Goal: Task Accomplishment & Management: Use online tool/utility

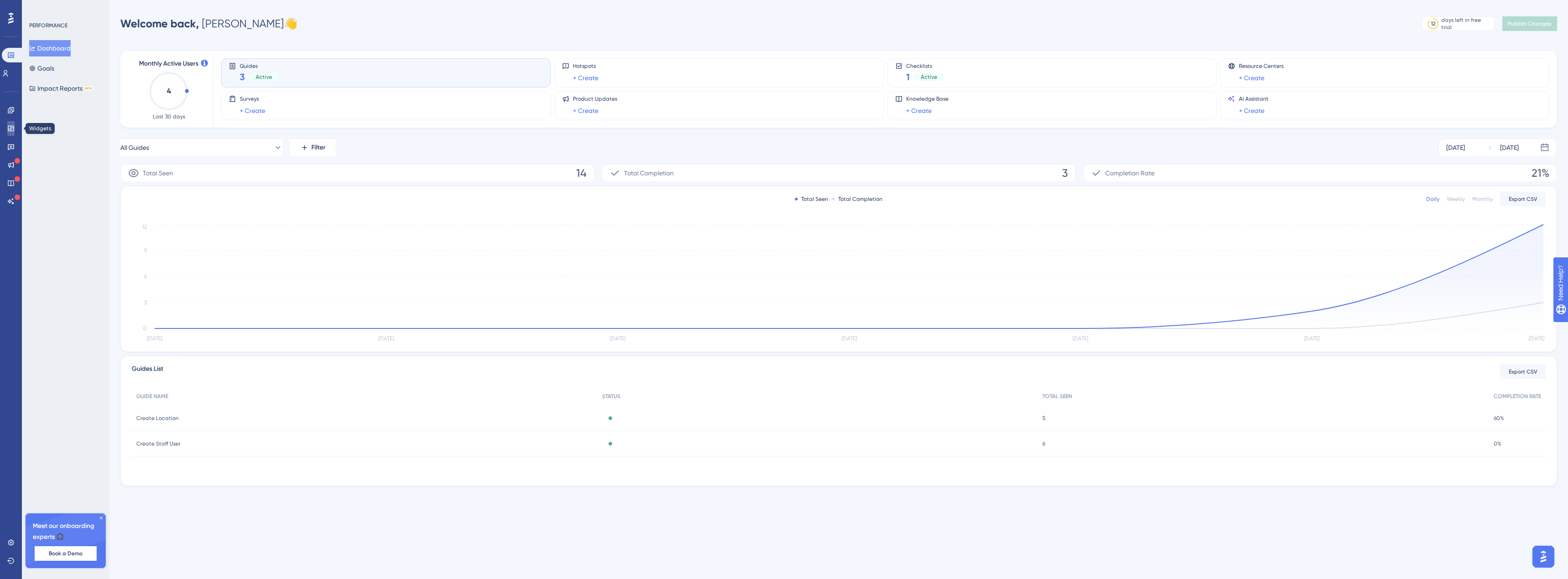
click at [10, 127] on icon at bounding box center [11, 128] width 7 height 7
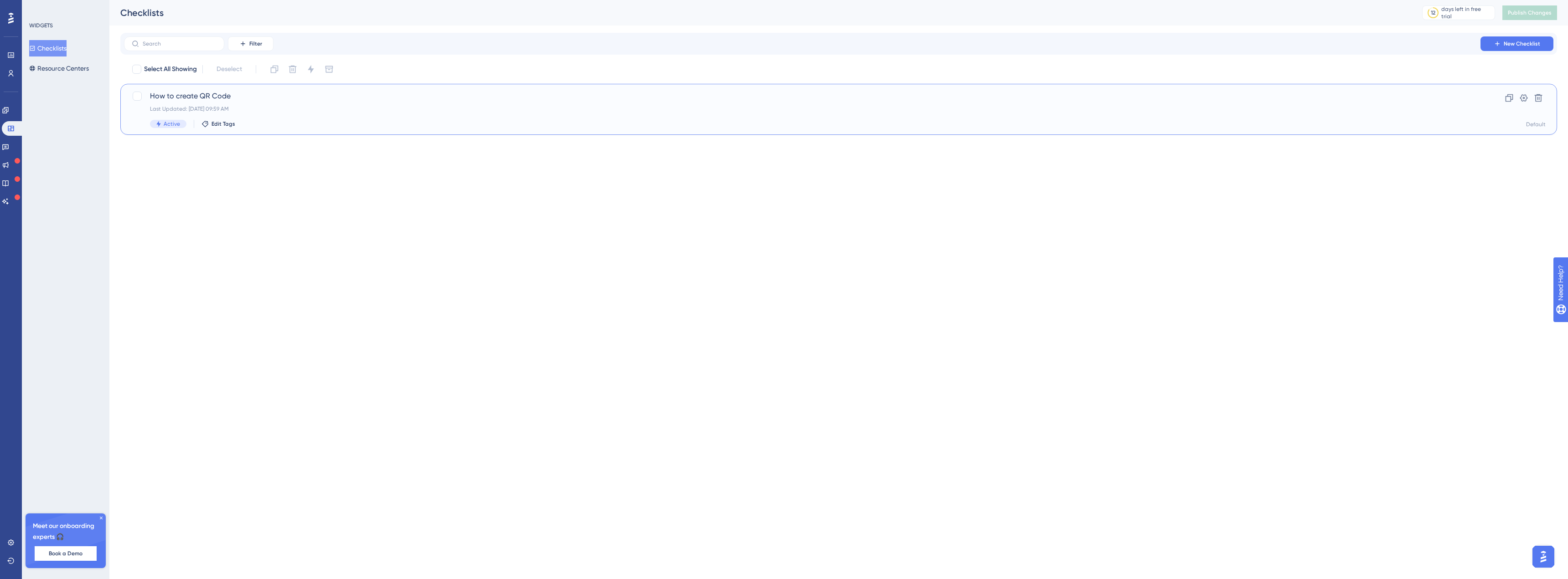
click at [217, 94] on span "How to create QR Code" at bounding box center [802, 96] width 1304 height 11
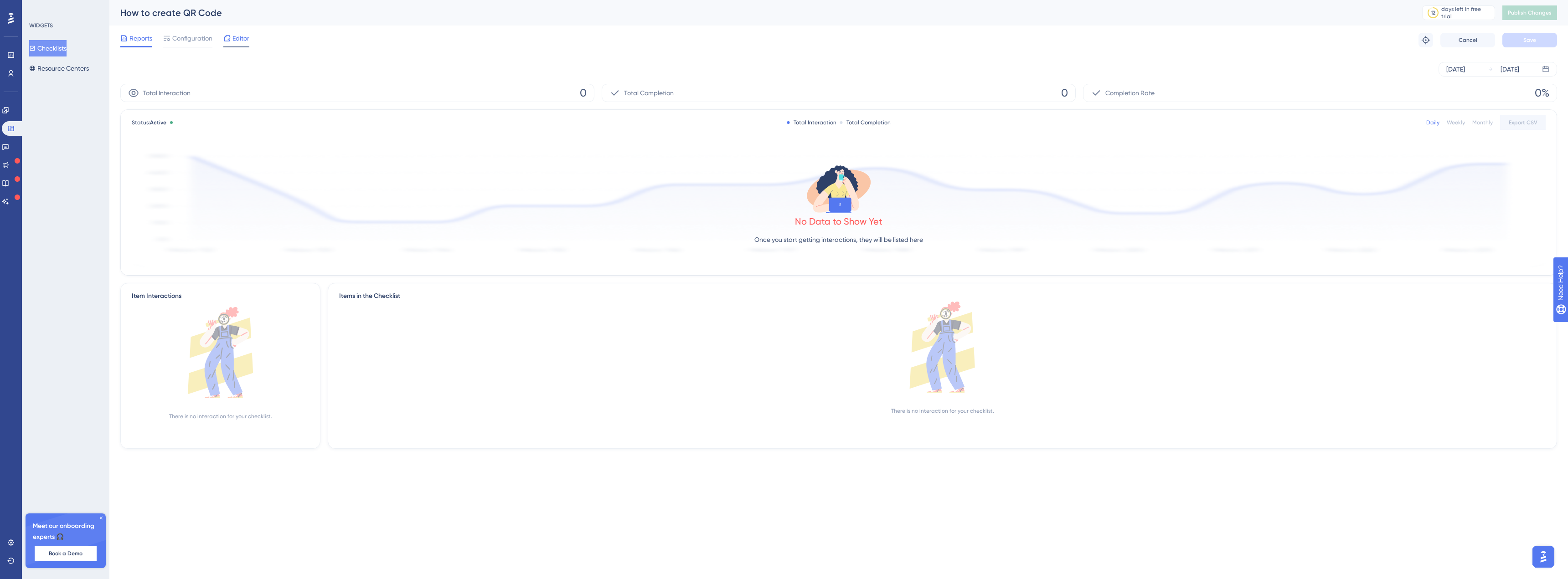
click at [236, 43] on span "Editor" at bounding box center [241, 38] width 17 height 11
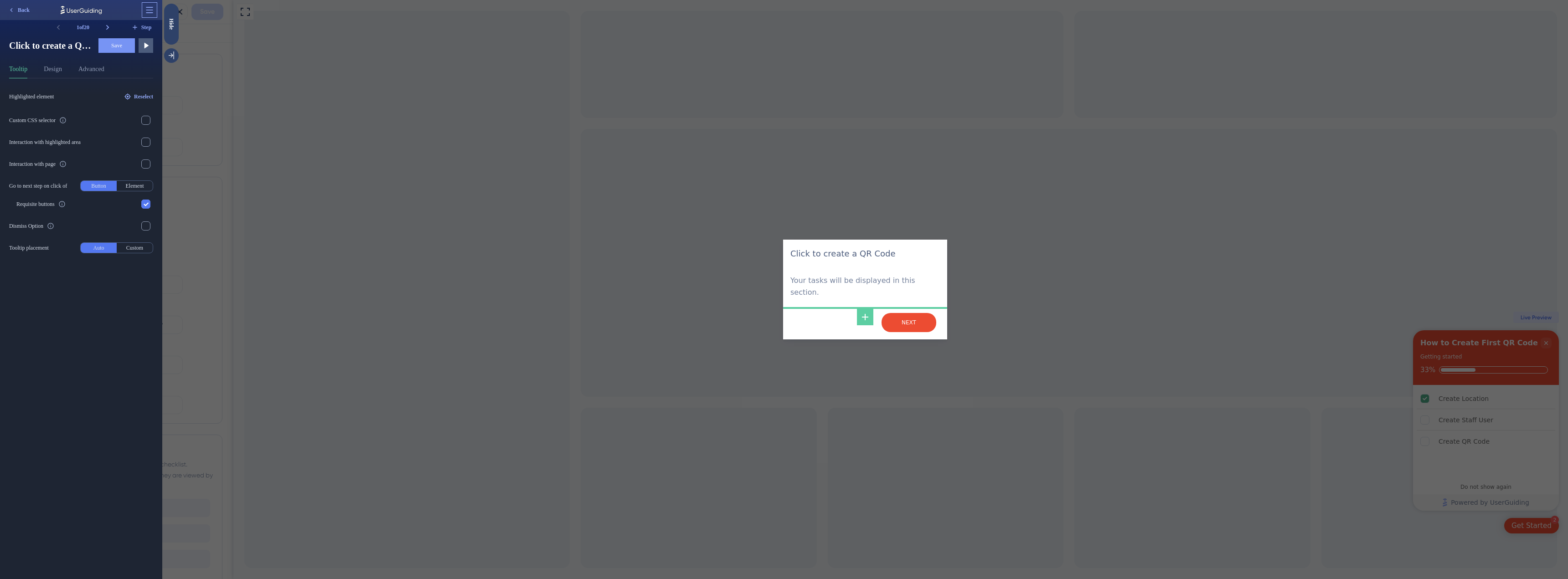
click at [152, 7] on icon at bounding box center [149, 10] width 9 height 9
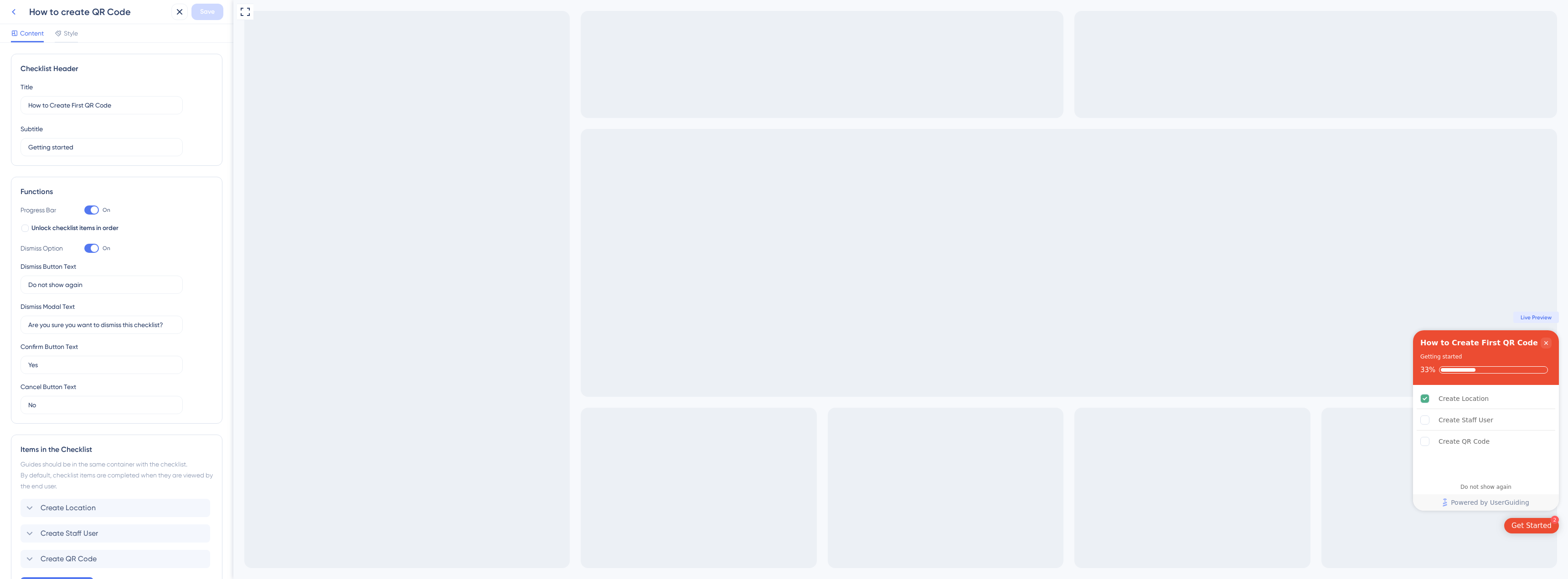
click at [16, 12] on icon at bounding box center [13, 12] width 11 height 11
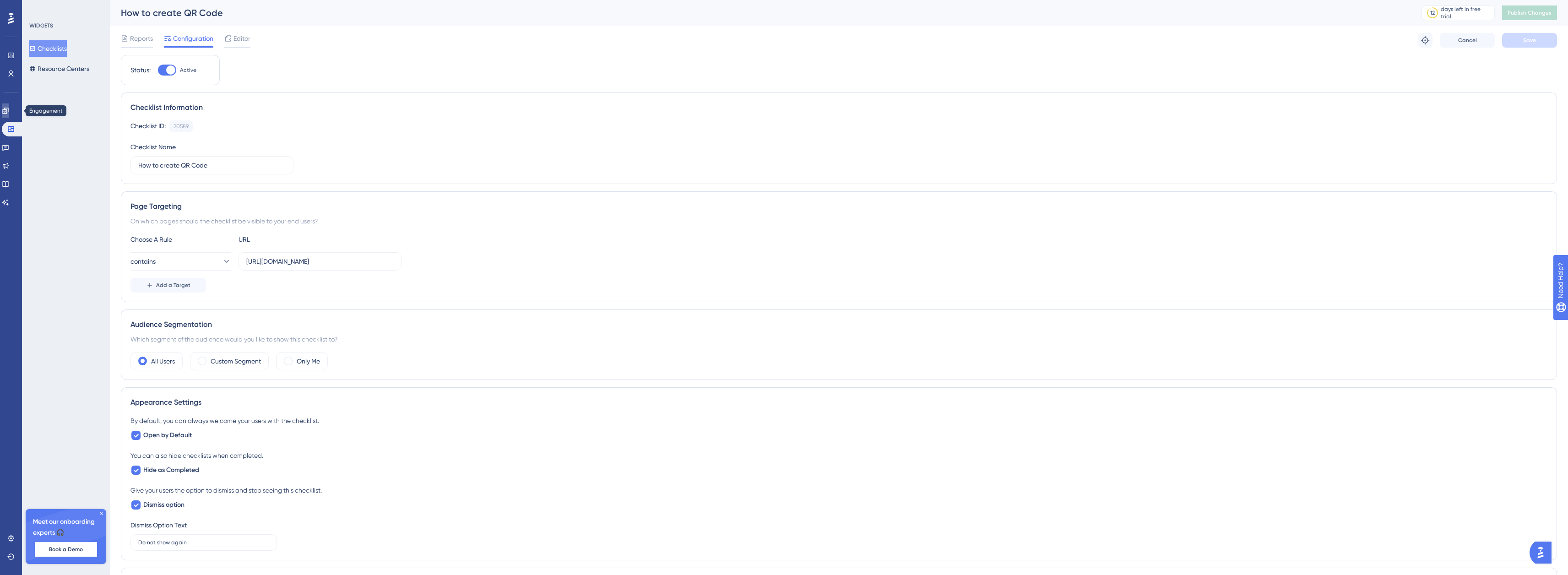
click at [9, 108] on icon at bounding box center [6, 111] width 7 height 7
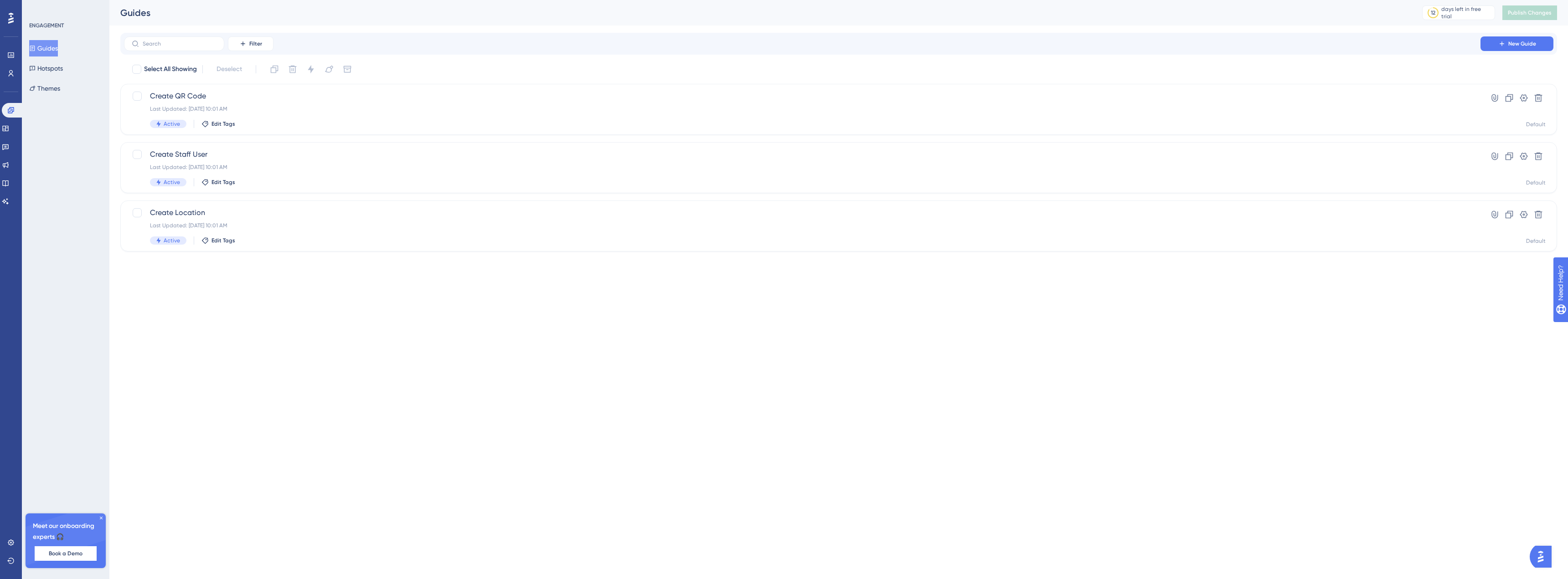
click at [58, 49] on button "Guides" at bounding box center [43, 48] width 29 height 16
click at [222, 217] on span "Create Location" at bounding box center [802, 213] width 1304 height 11
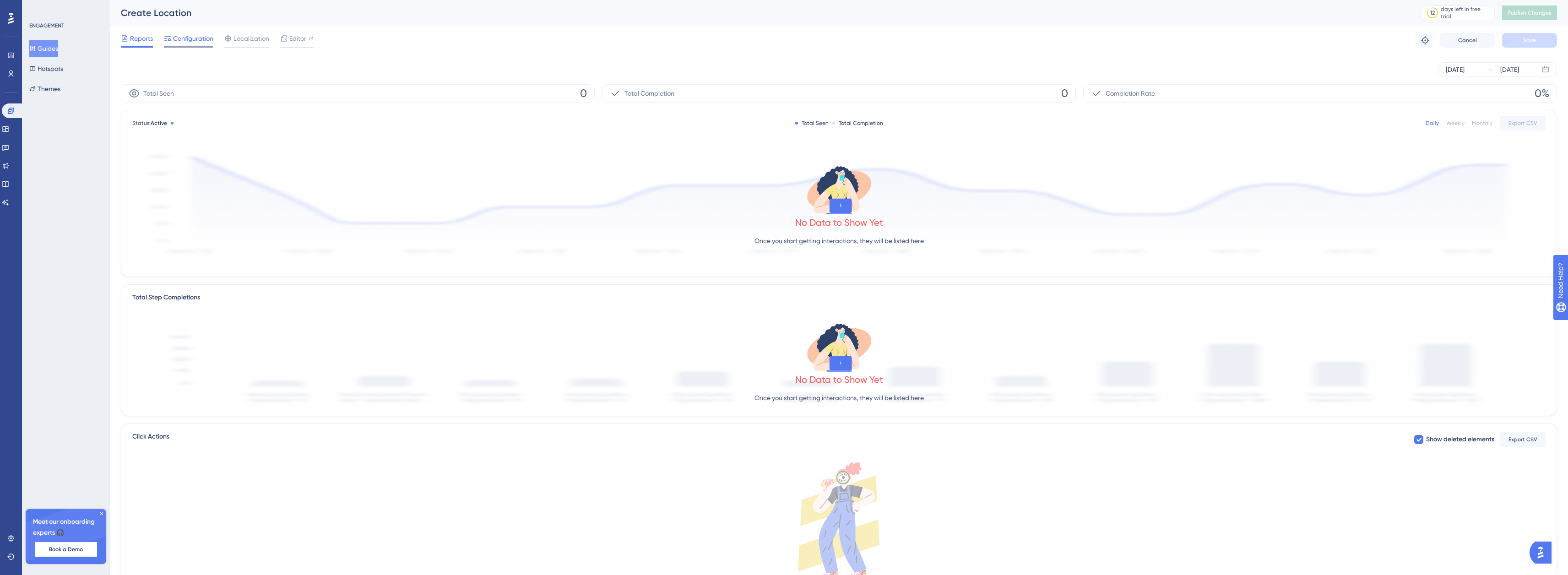
click at [197, 39] on span "Configuration" at bounding box center [193, 38] width 40 height 11
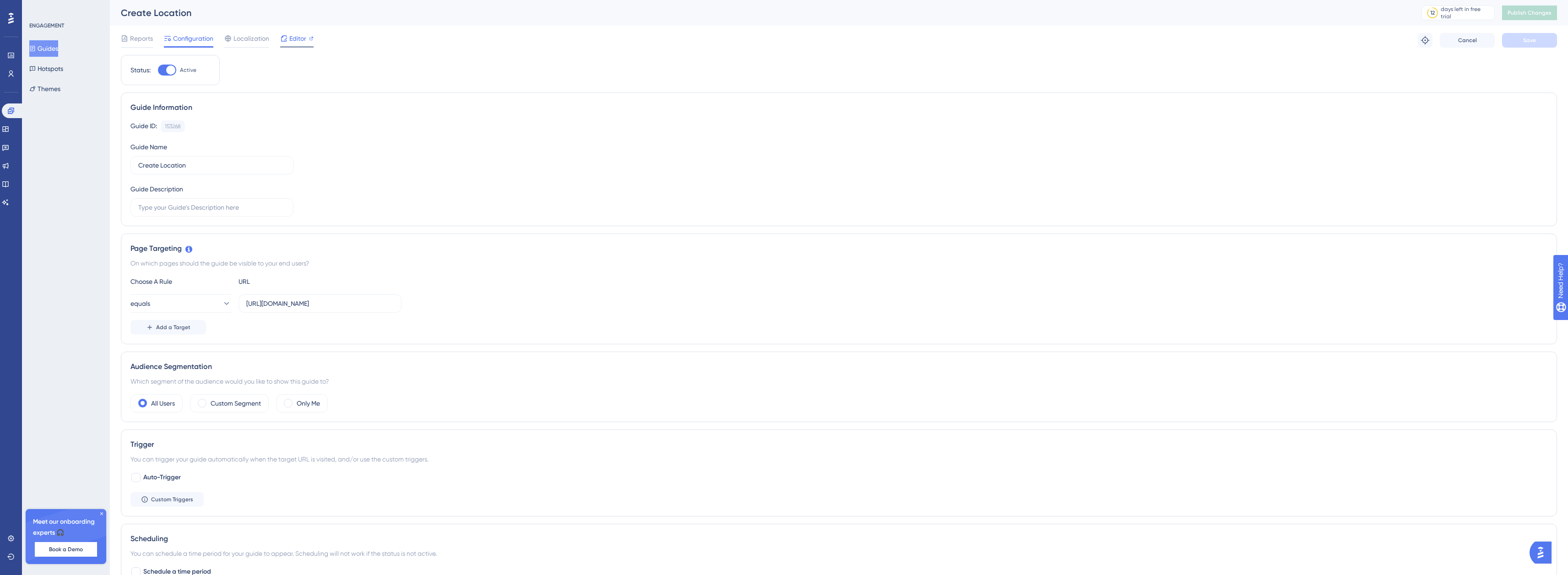
click at [285, 43] on div at bounding box center [284, 38] width 7 height 11
click at [296, 35] on span "Editor" at bounding box center [298, 38] width 17 height 11
click at [289, 41] on span "Editor" at bounding box center [298, 38] width 17 height 11
click at [238, 40] on span "Localization" at bounding box center [251, 38] width 35 height 11
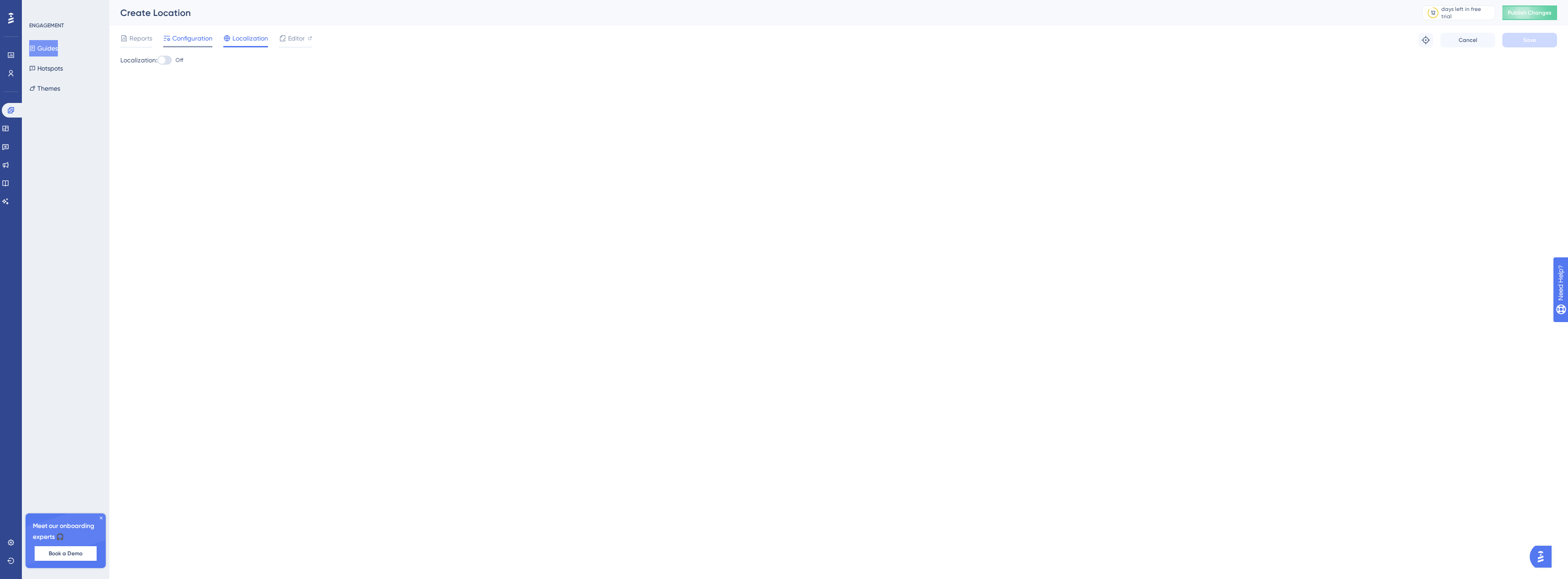
click at [198, 39] on span "Configuration" at bounding box center [192, 38] width 40 height 11
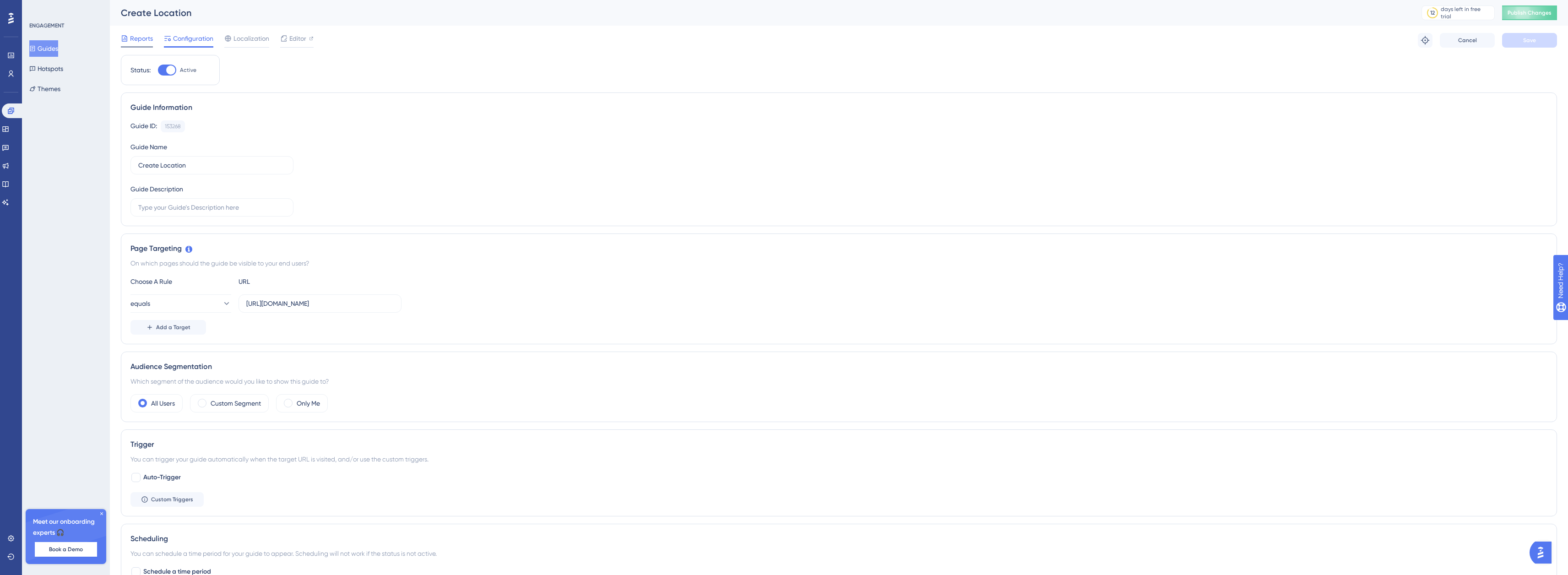
click at [128, 40] on div "Reports" at bounding box center [137, 38] width 32 height 11
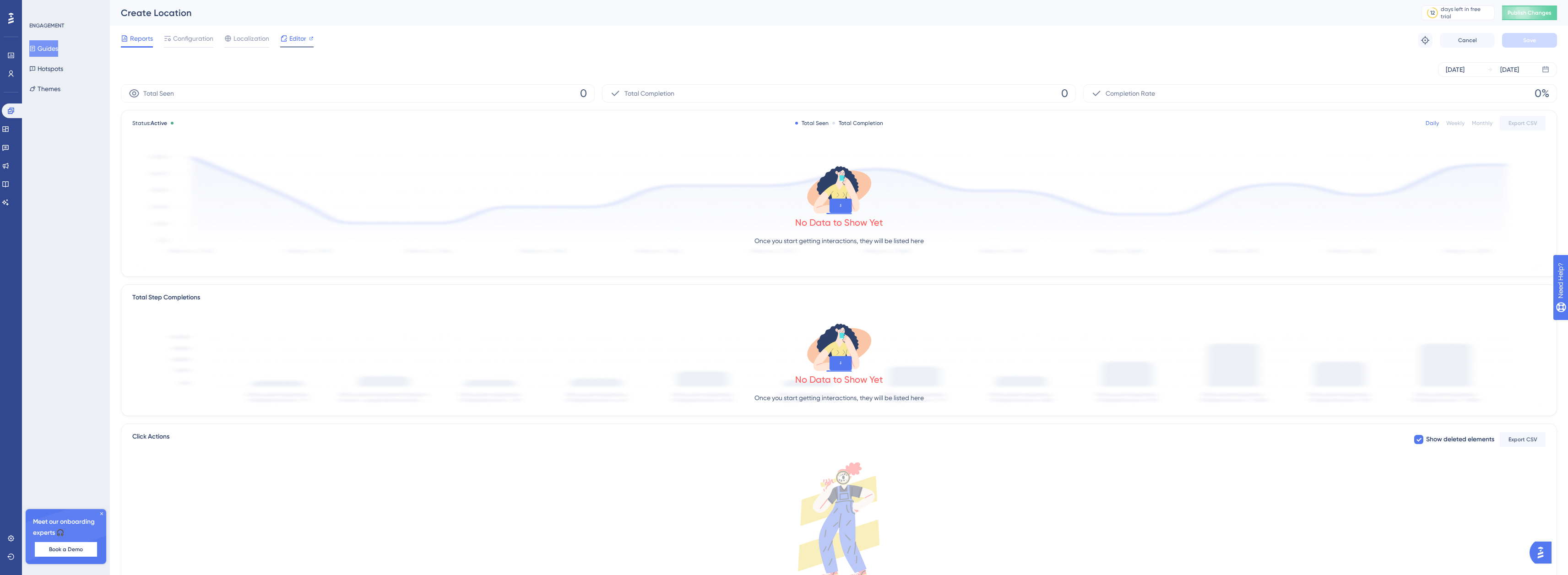
click at [303, 37] on span "Editor" at bounding box center [298, 38] width 17 height 11
click at [9, 126] on link at bounding box center [6, 129] width 7 height 15
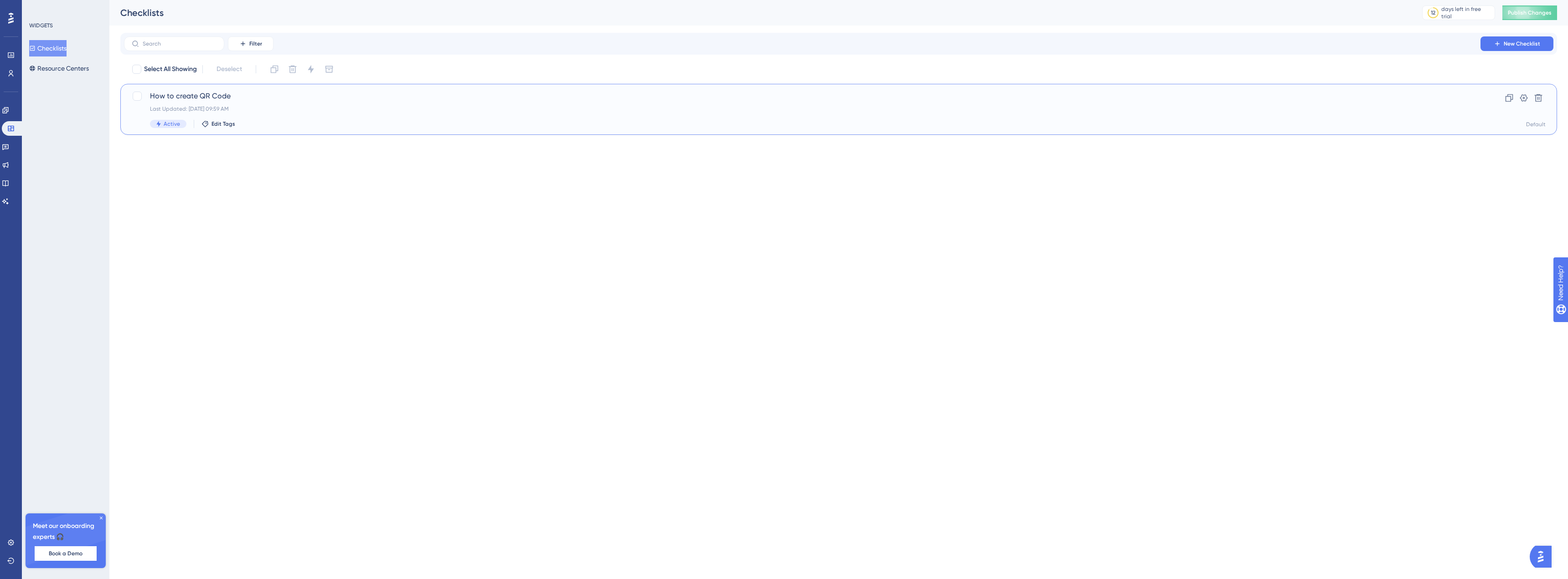
click at [199, 99] on span "How to create QR Code" at bounding box center [802, 96] width 1304 height 11
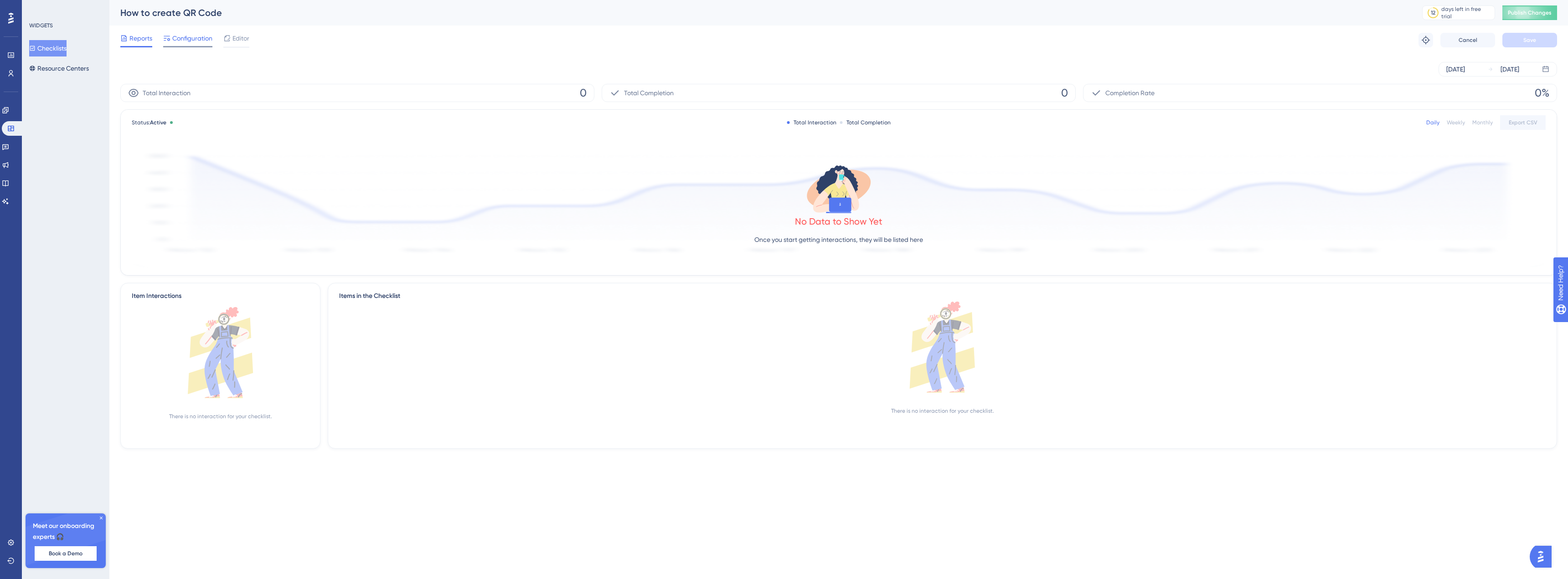
click at [195, 44] on div "Configuration" at bounding box center [187, 40] width 49 height 15
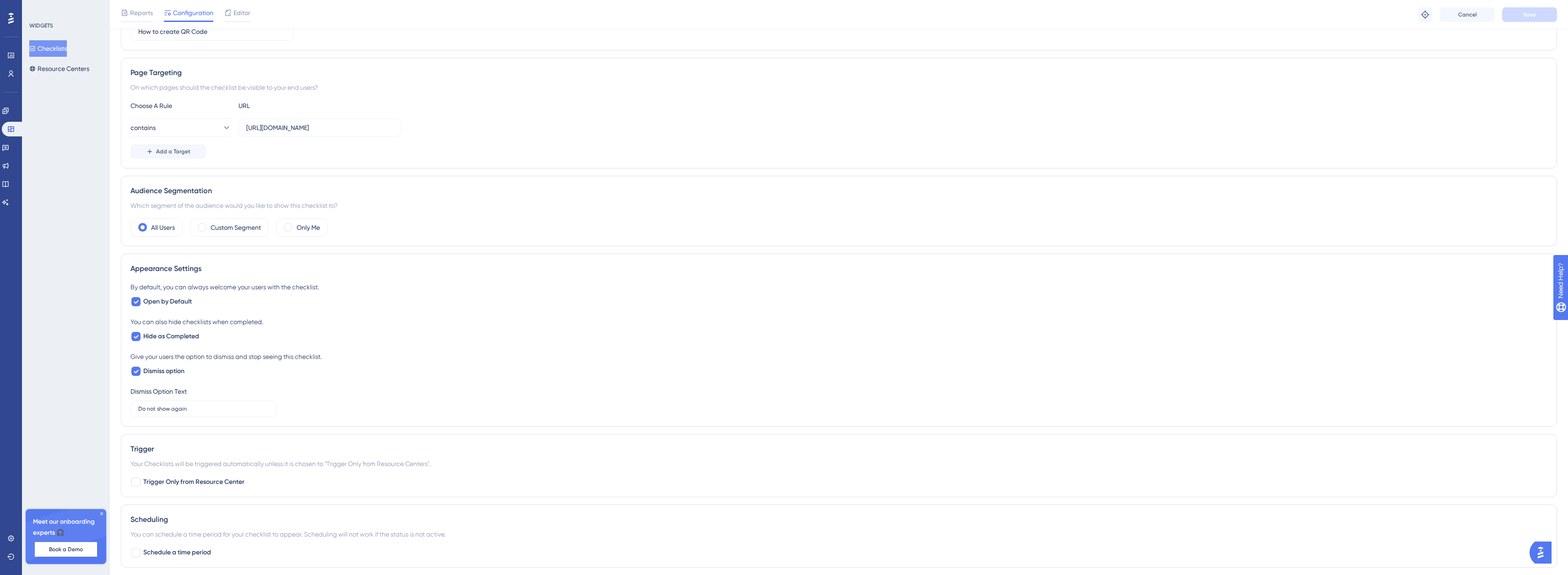
scroll to position [259, 0]
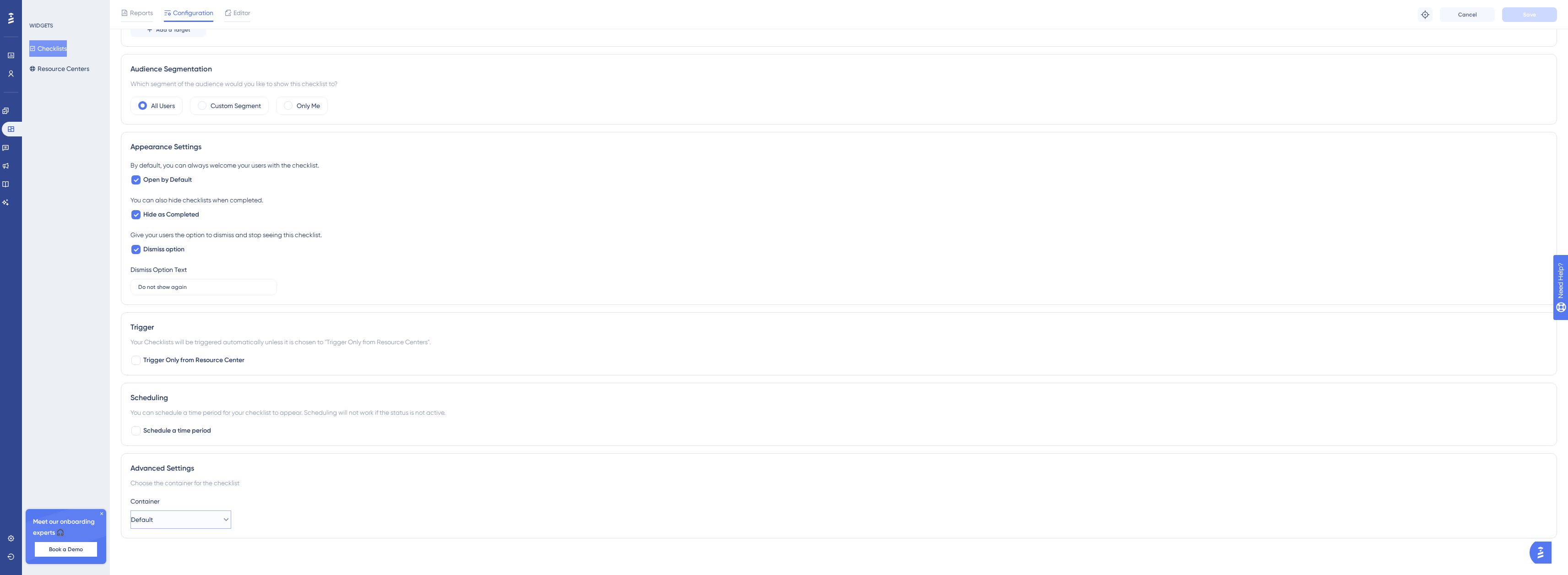
click at [172, 524] on button "Default" at bounding box center [180, 519] width 101 height 18
click at [9, 113] on icon at bounding box center [6, 111] width 7 height 7
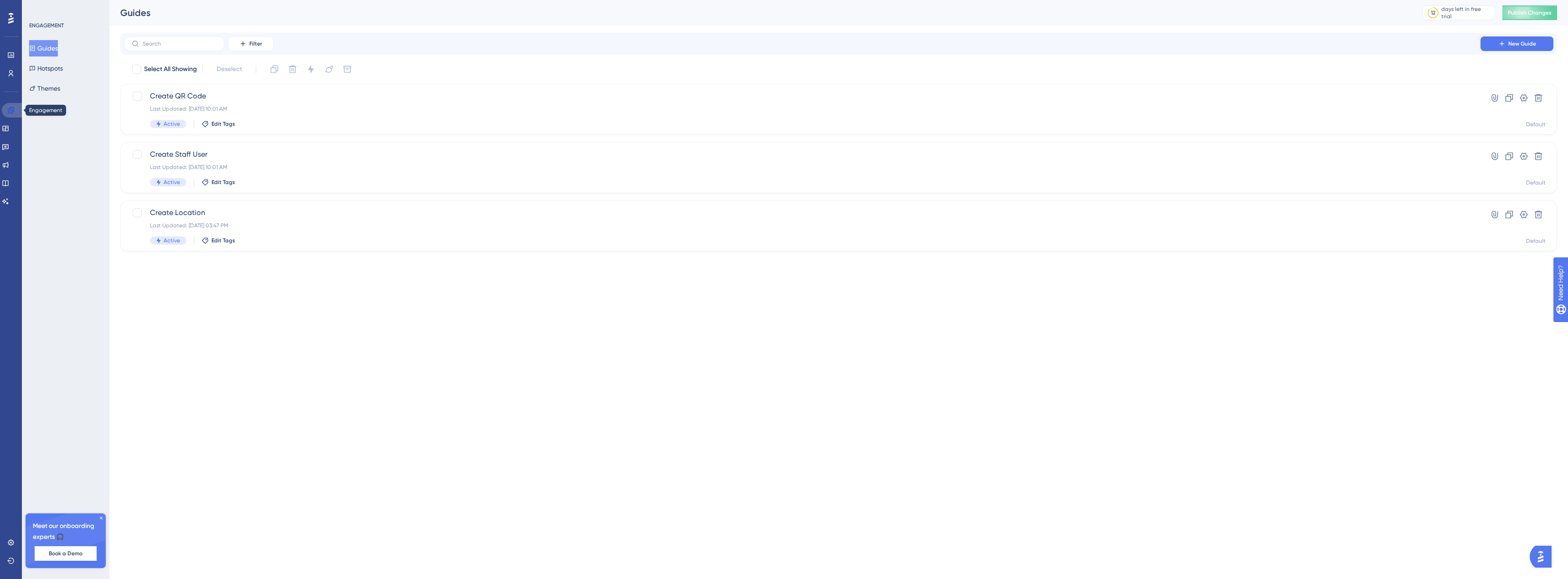
click at [10, 111] on icon at bounding box center [11, 110] width 6 height 6
click at [8, 128] on icon at bounding box center [5, 128] width 6 height 5
click at [15, 122] on link at bounding box center [13, 128] width 22 height 15
click at [50, 63] on button "Resource Centers" at bounding box center [59, 68] width 60 height 16
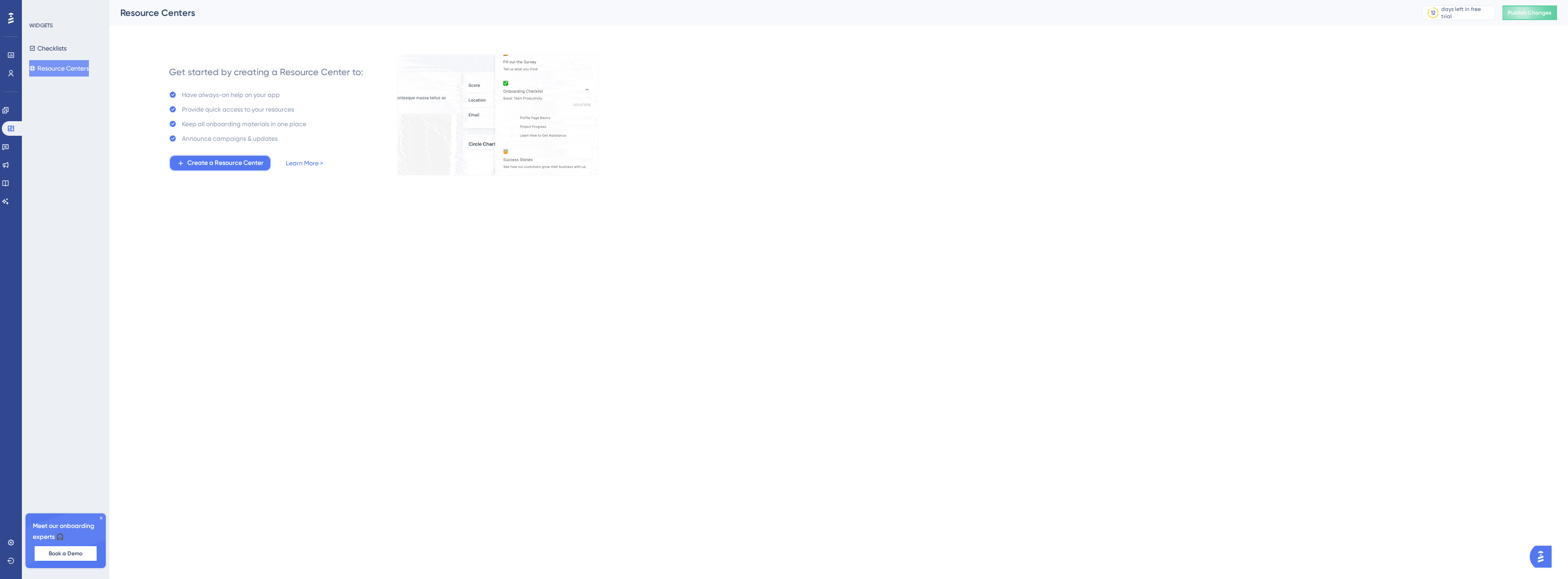
click at [209, 161] on span "Create a Resource Center" at bounding box center [225, 163] width 76 height 11
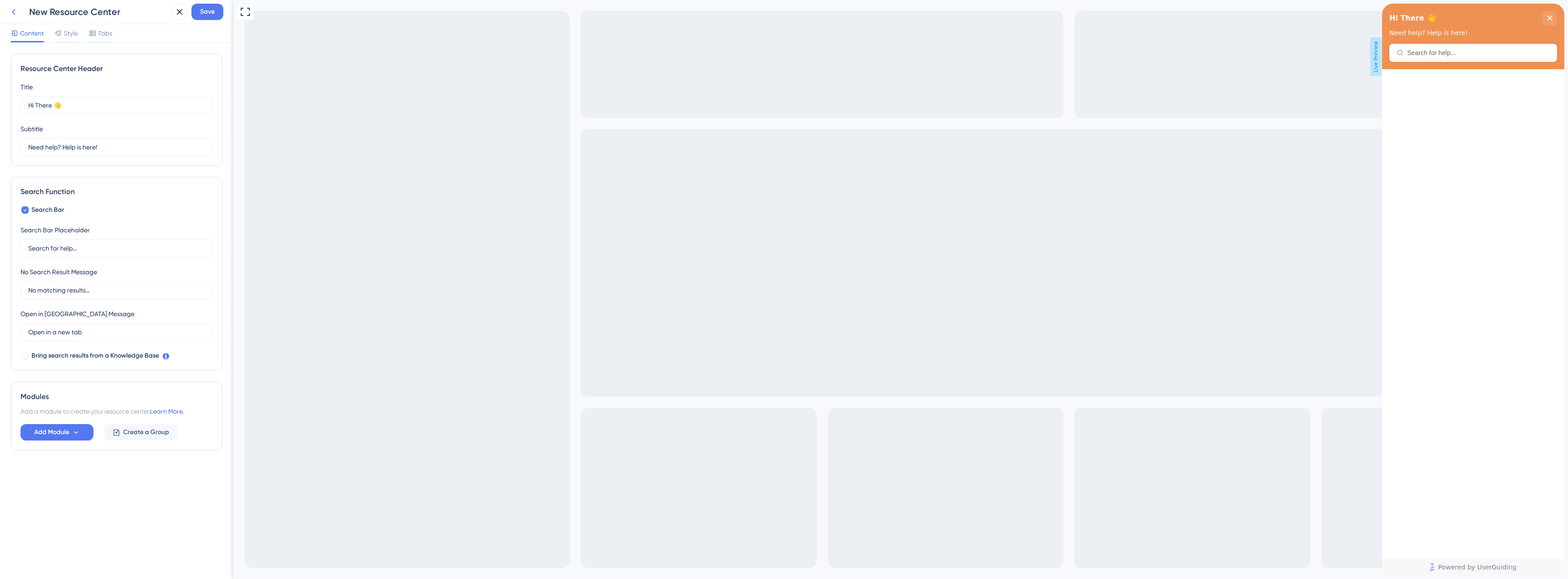
click at [18, 16] on icon at bounding box center [13, 12] width 11 height 11
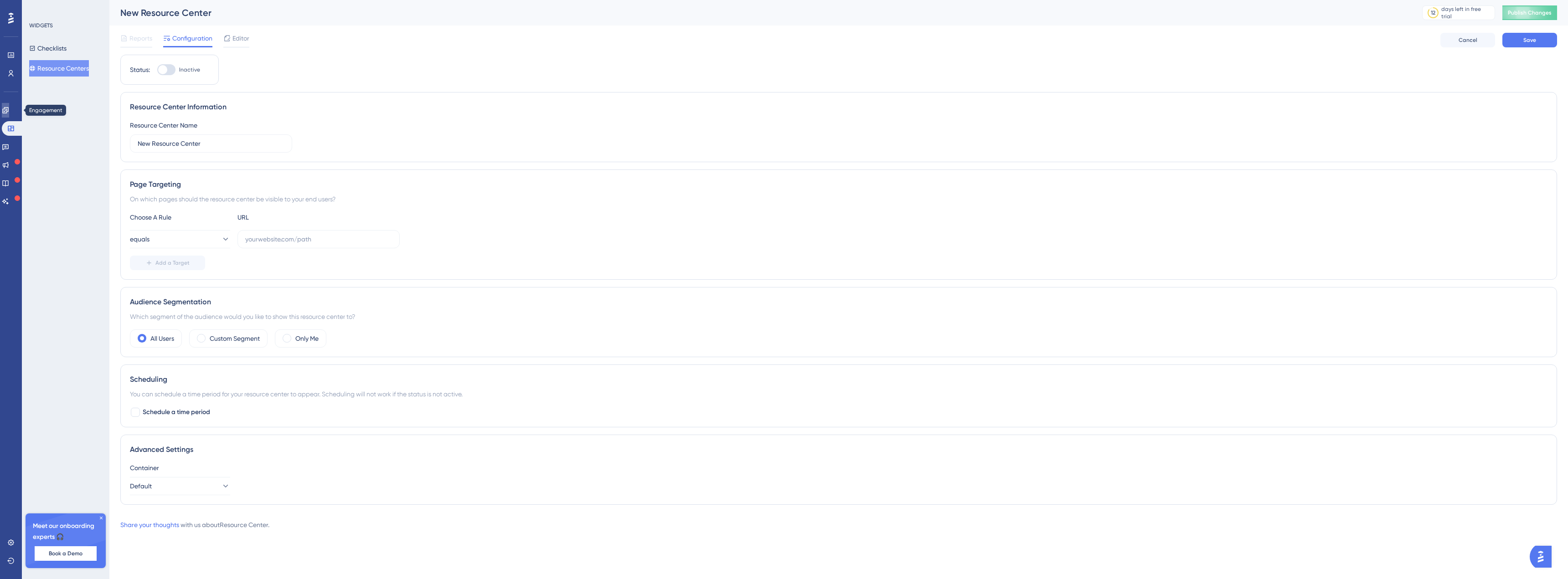
click at [8, 109] on icon at bounding box center [5, 110] width 6 height 6
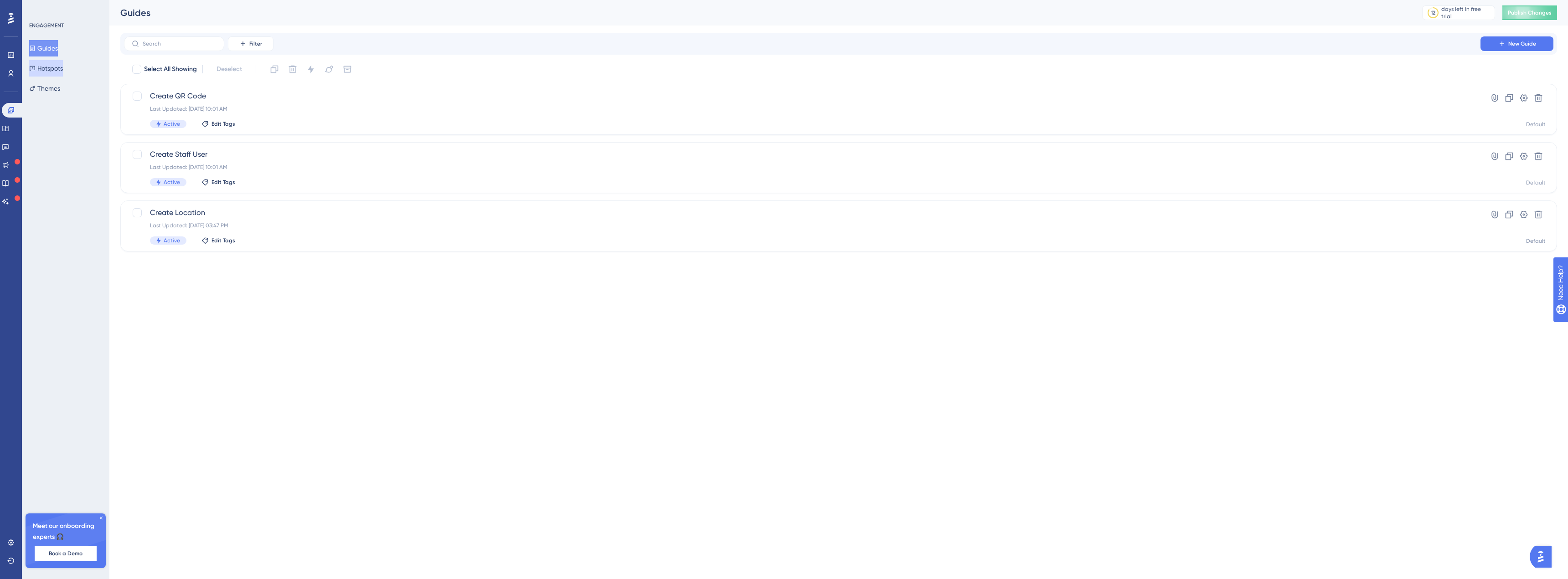
click at [52, 66] on button "Hotspots" at bounding box center [46, 68] width 33 height 16
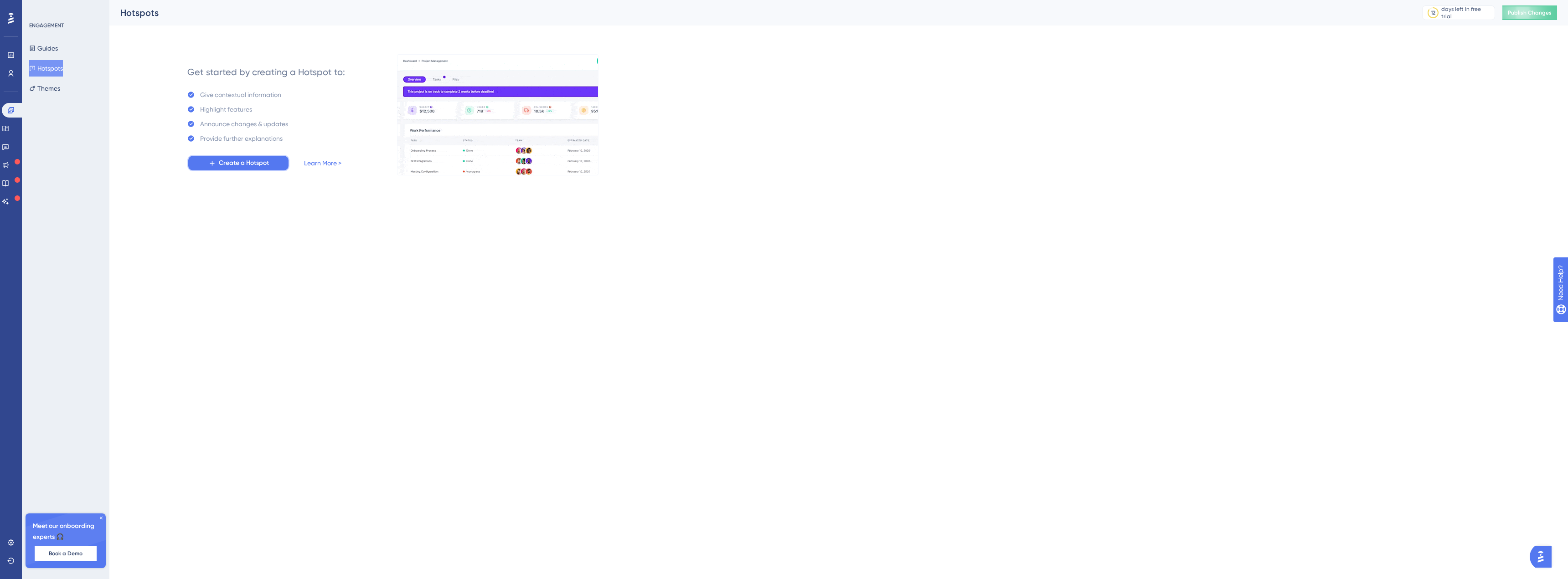
click at [243, 159] on span "Create a Hotspot" at bounding box center [243, 163] width 50 height 11
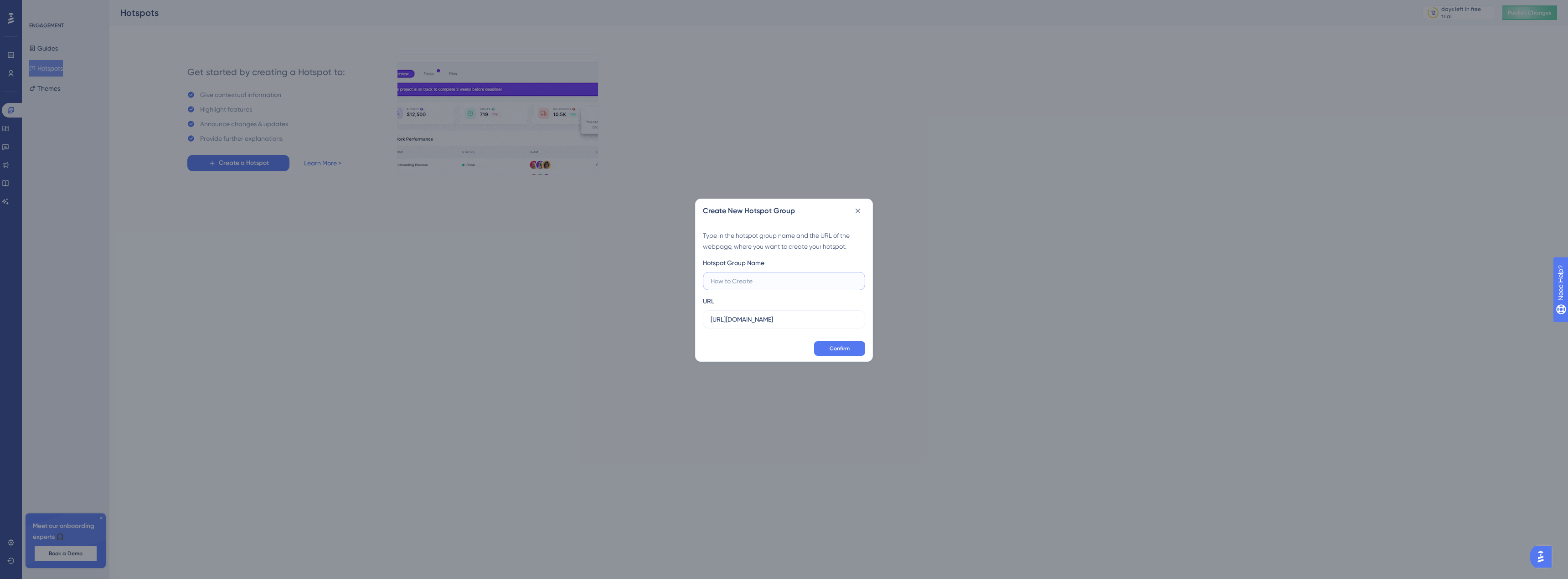
paste input "Assigned QR Code List"
type input "Assigned QR Code List"
click at [790, 322] on input "[URL][DOMAIN_NAME]" at bounding box center [783, 319] width 147 height 10
paste input "/business/settings"
type input "[URL][DOMAIN_NAME]"
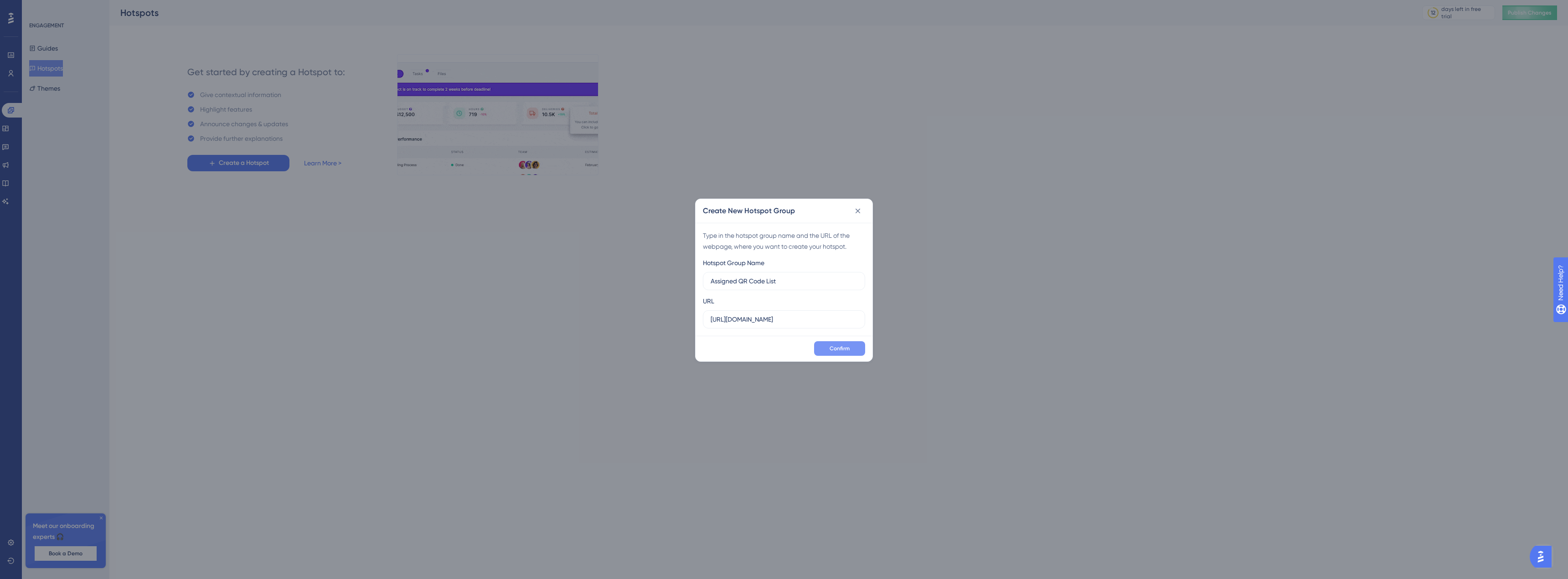
click at [828, 347] on button "Confirm" at bounding box center [839, 348] width 51 height 15
